Goal: Navigation & Orientation: Go to known website

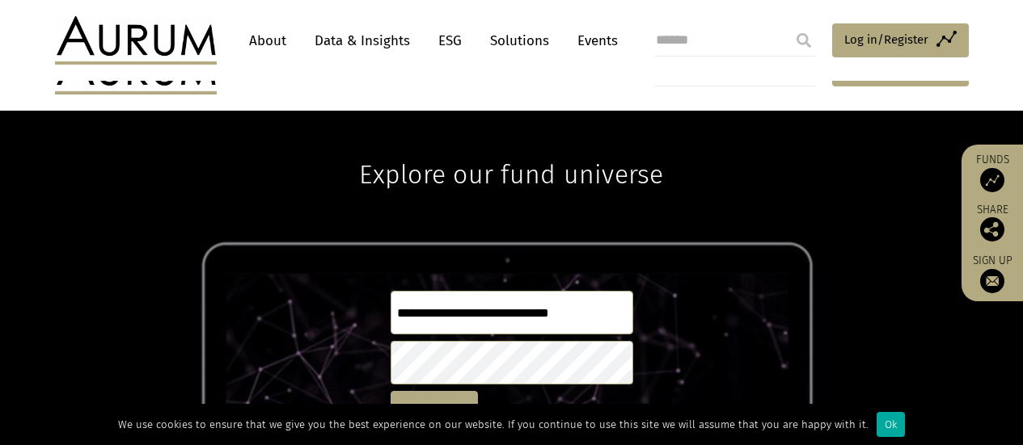
scroll to position [81, 0]
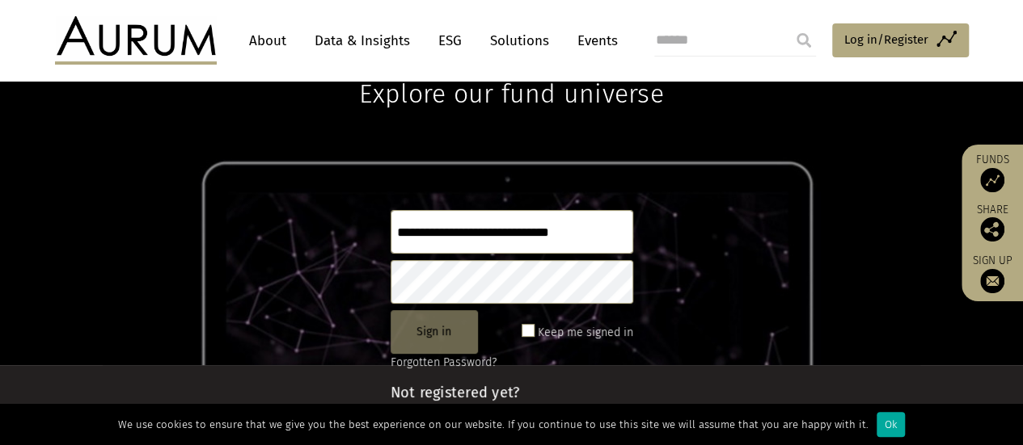
click at [426, 333] on button "Sign in" at bounding box center [433, 332] width 87 height 44
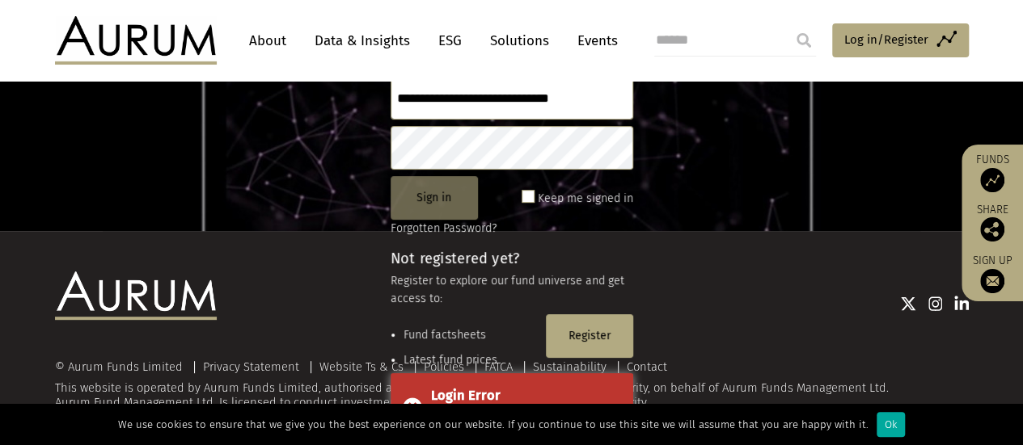
scroll to position [220, 0]
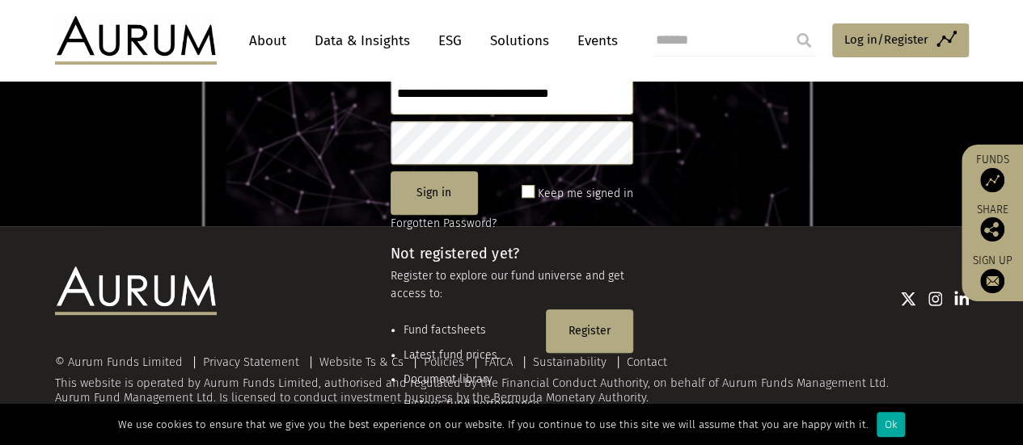
click at [572, 332] on div "© Aurum Funds Limited Privacy Statement Website Ts & Cs Policies FATCA Sustaina…" at bounding box center [512, 336] width 946 height 139
click at [589, 332] on div "© Aurum Funds Limited Privacy Statement Website Ts & Cs Policies FATCA Sustaina…" at bounding box center [512, 336] width 946 height 139
click at [577, 326] on div at bounding box center [593, 299] width 752 height 65
click at [585, 334] on div "© Aurum Funds Limited Privacy Statement Website Ts & Cs Policies FATCA Sustaina…" at bounding box center [512, 336] width 946 height 139
click at [706, 311] on div at bounding box center [593, 299] width 752 height 65
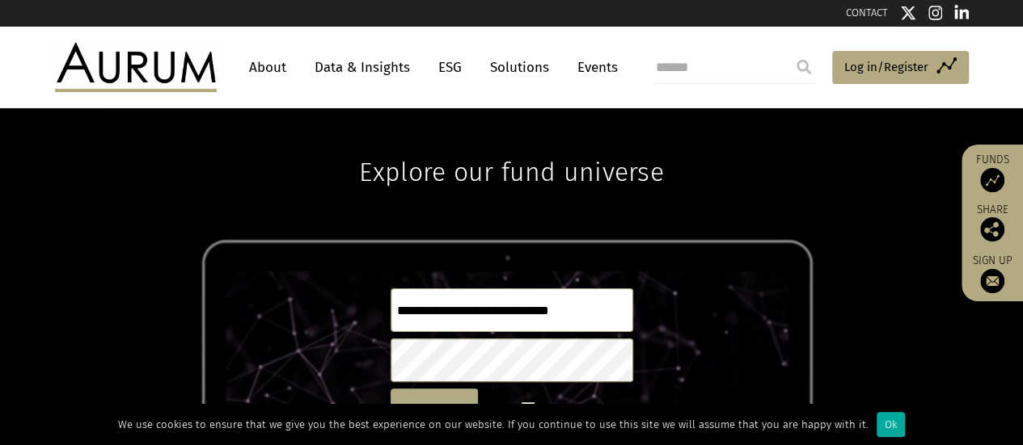
scroll to position [0, 0]
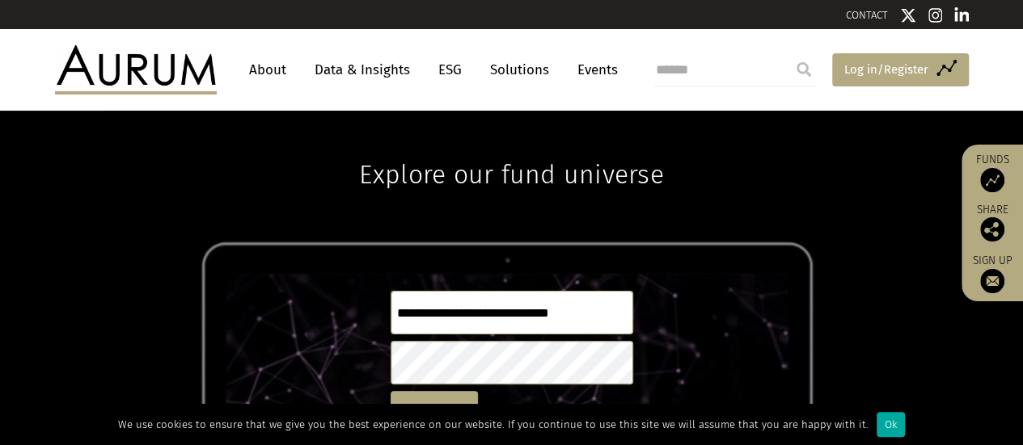
click at [910, 63] on span "Log in/Register" at bounding box center [886, 69] width 84 height 19
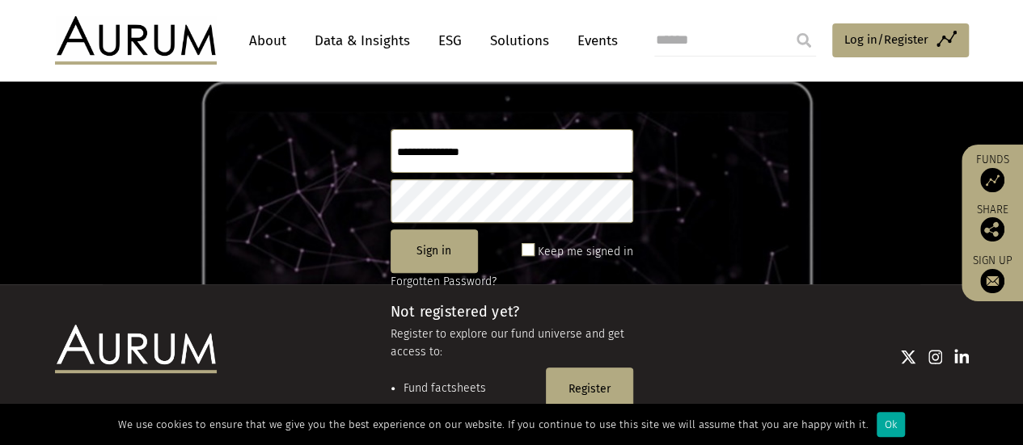
scroll to position [220, 0]
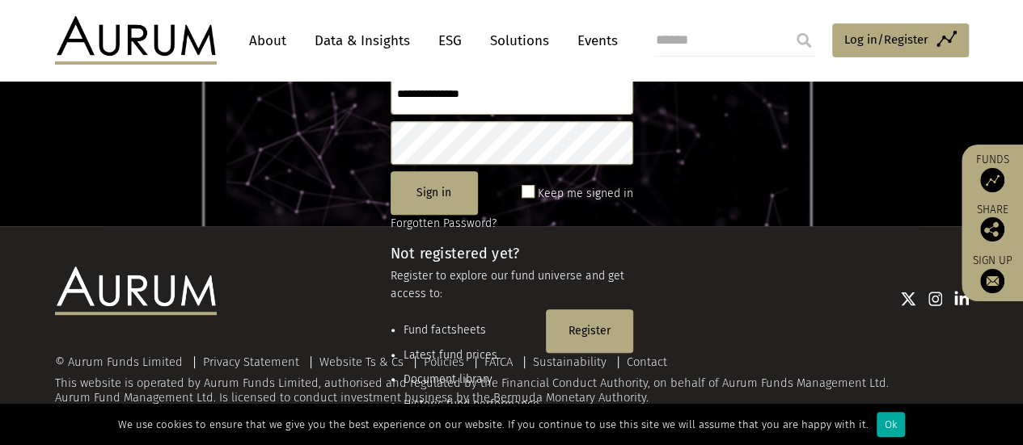
click at [584, 331] on div at bounding box center [593, 299] width 752 height 65
